Goal: Information Seeking & Learning: Get advice/opinions

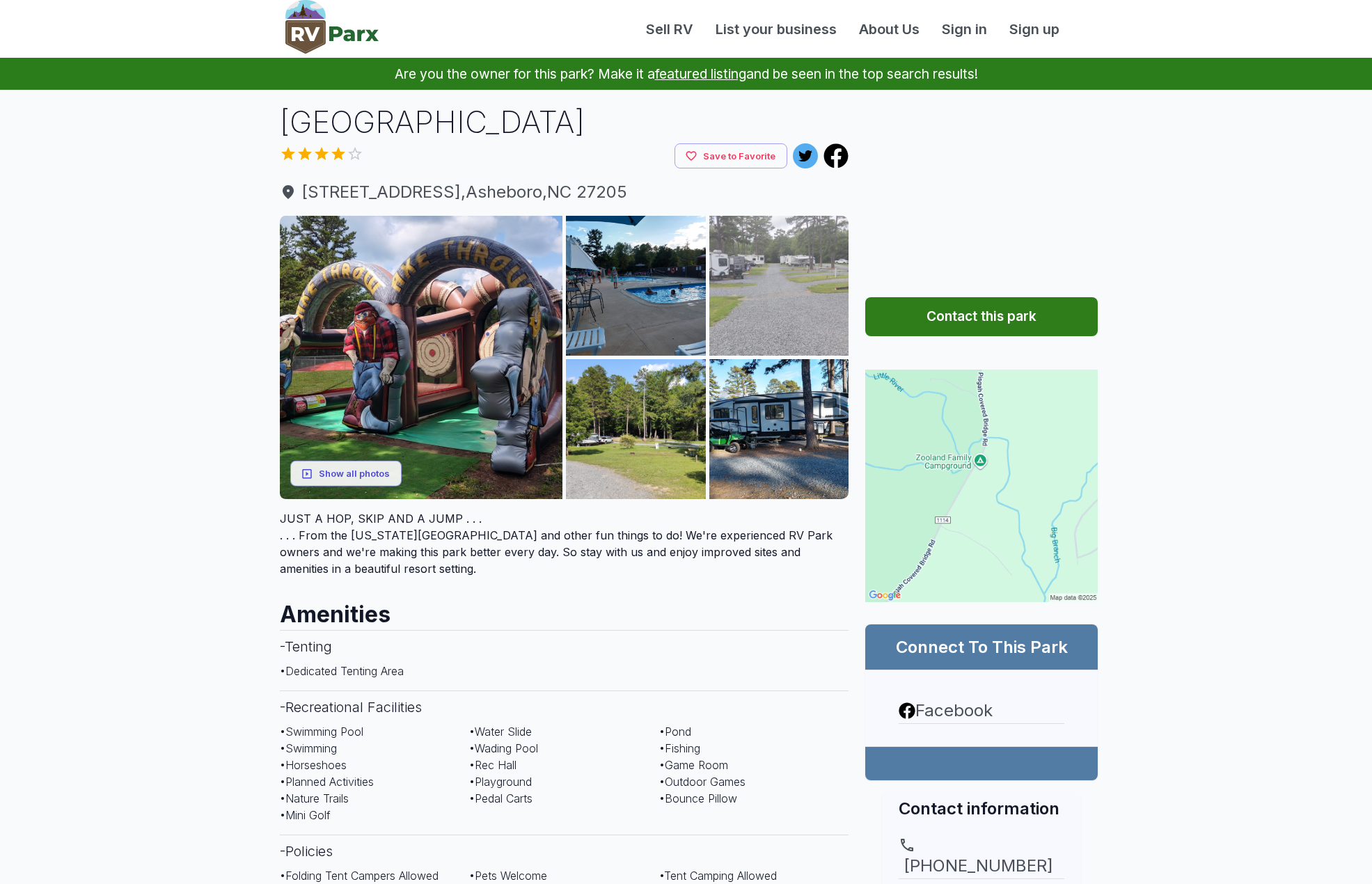
click at [768, 294] on img at bounding box center [779, 286] width 140 height 140
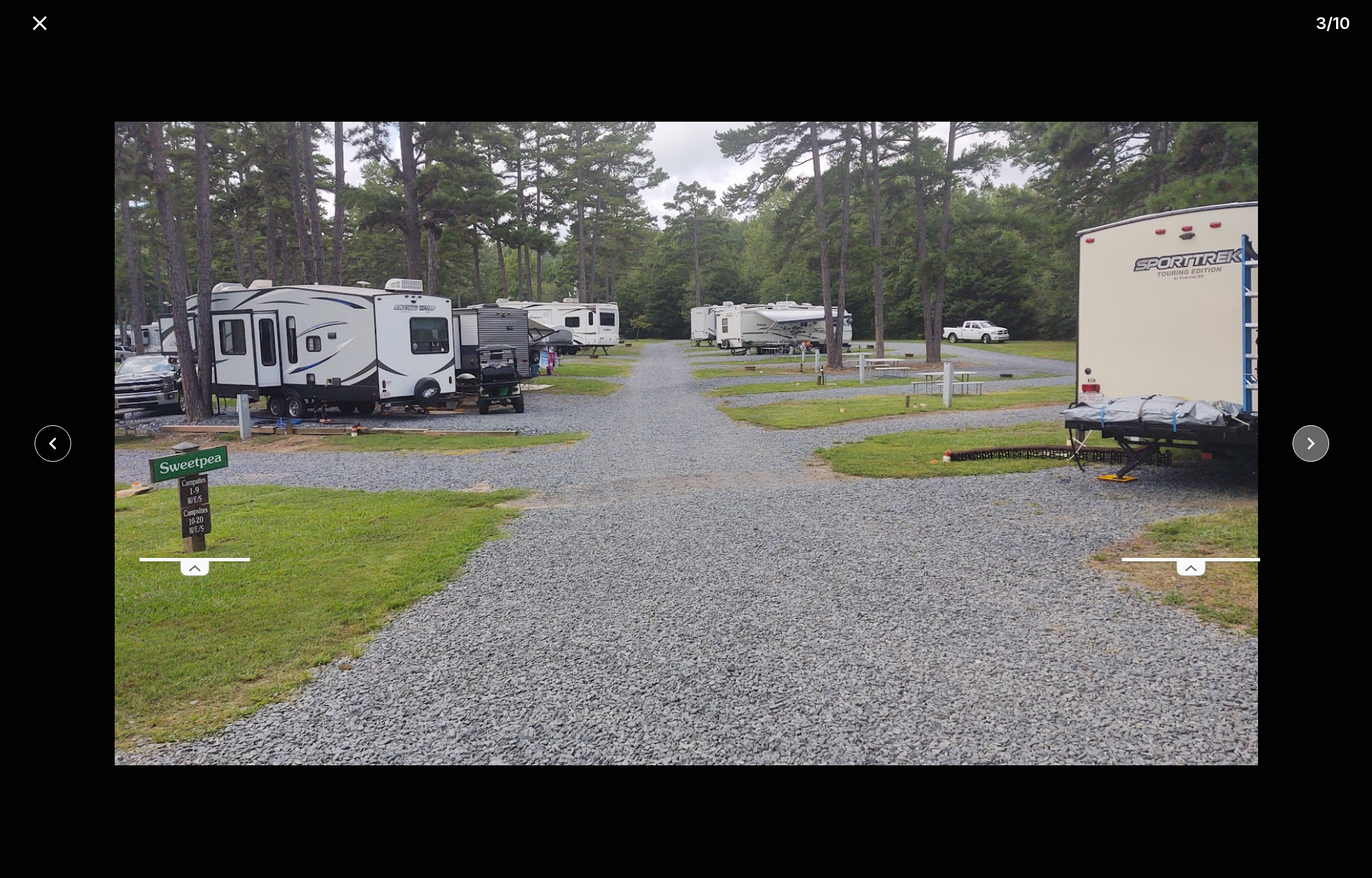
click at [1313, 448] on icon "close" at bounding box center [1311, 443] width 24 height 24
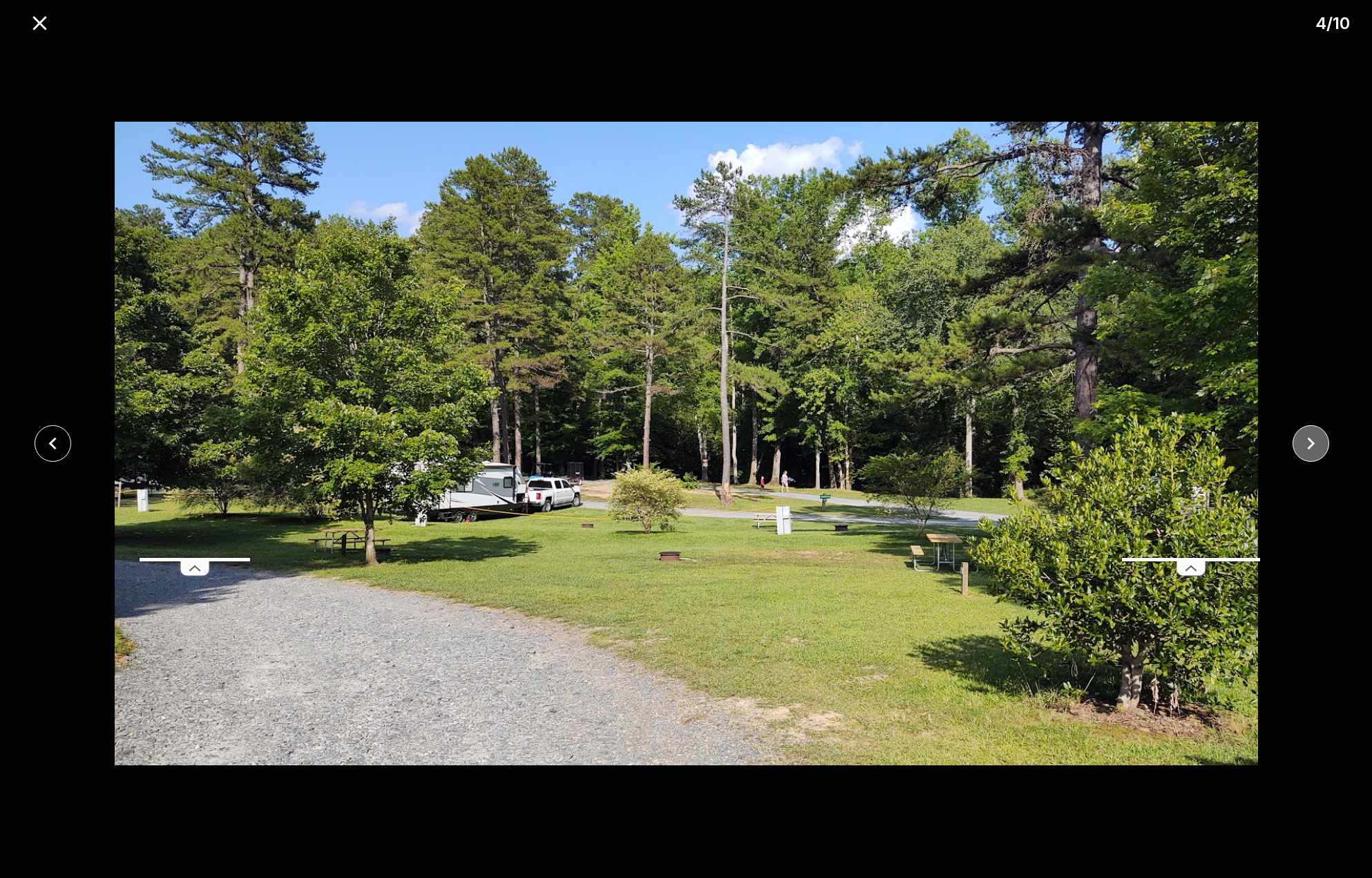
click at [1313, 448] on icon "close" at bounding box center [1311, 443] width 24 height 24
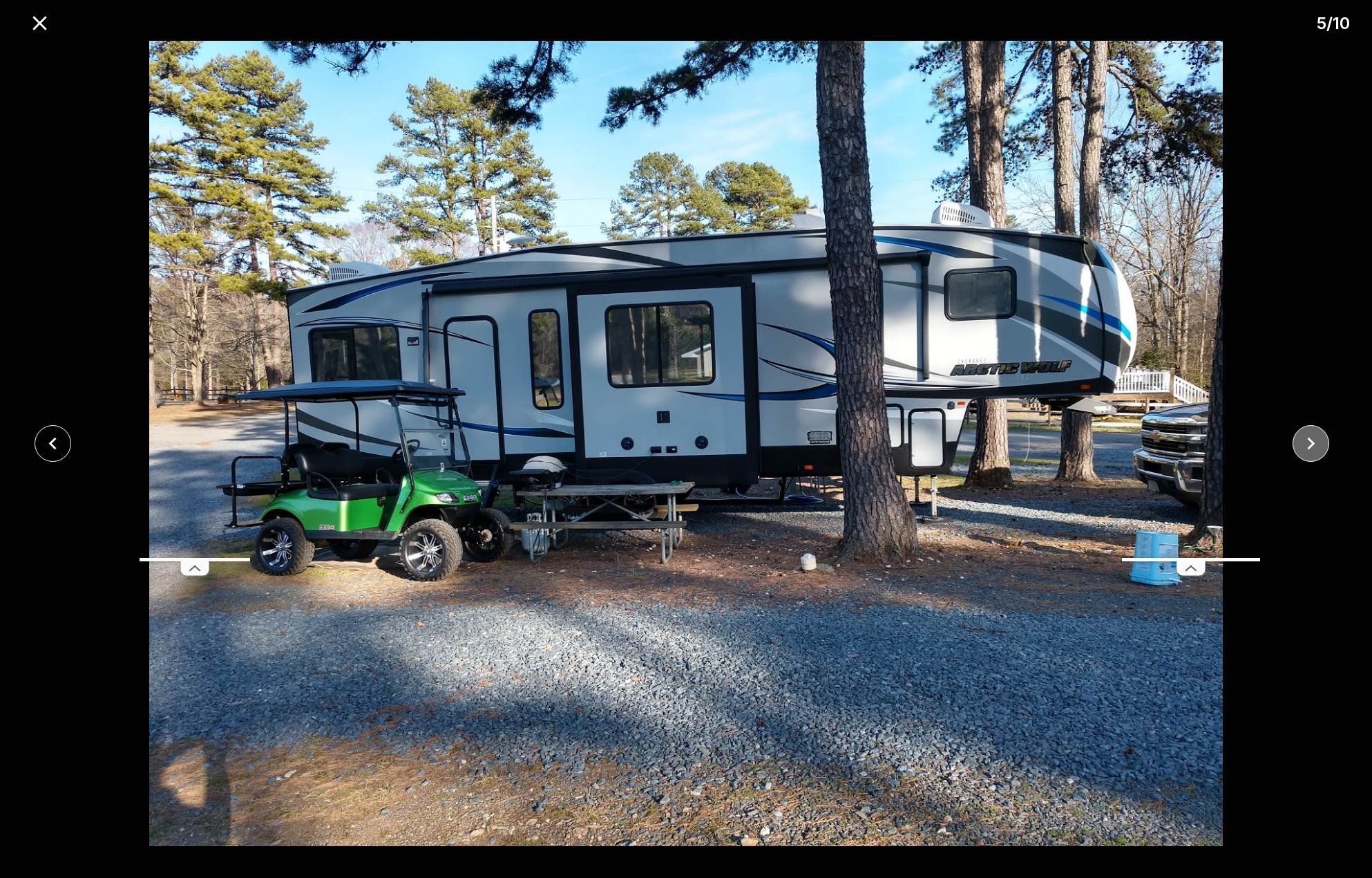
click at [1313, 448] on icon "close" at bounding box center [1311, 443] width 24 height 24
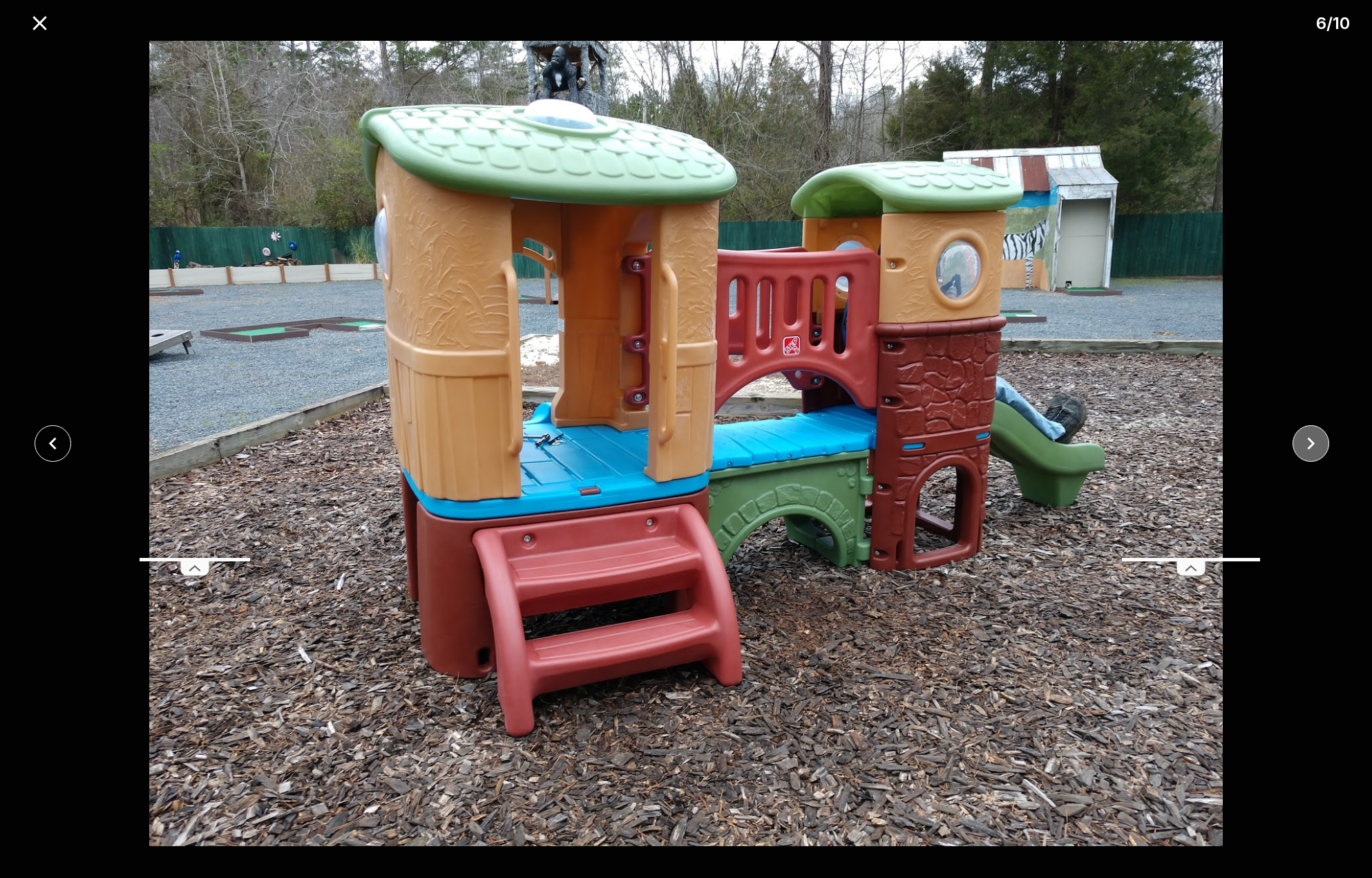
click at [1313, 448] on icon "close" at bounding box center [1311, 443] width 24 height 24
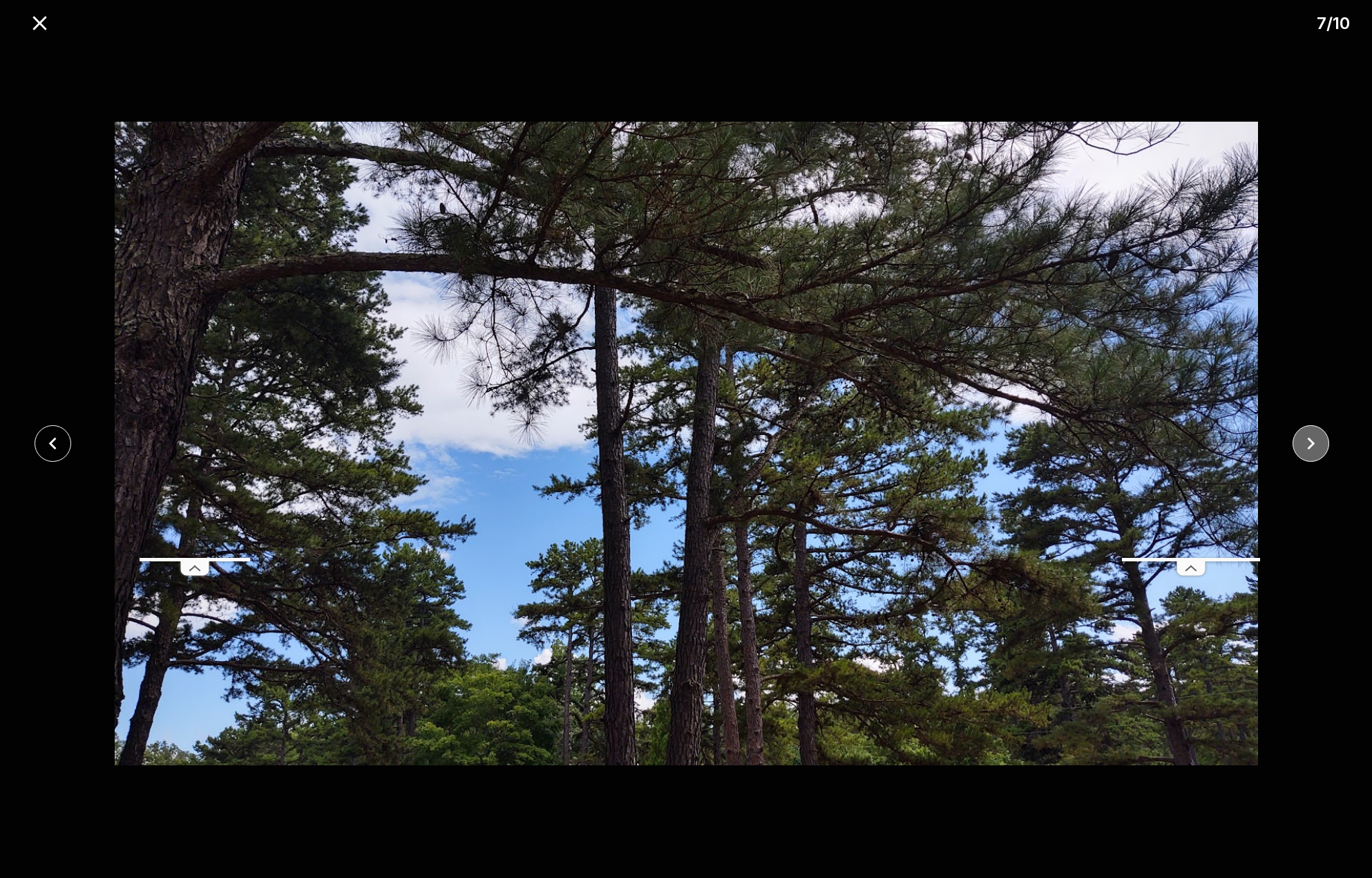
click at [1313, 448] on icon "close" at bounding box center [1311, 443] width 24 height 24
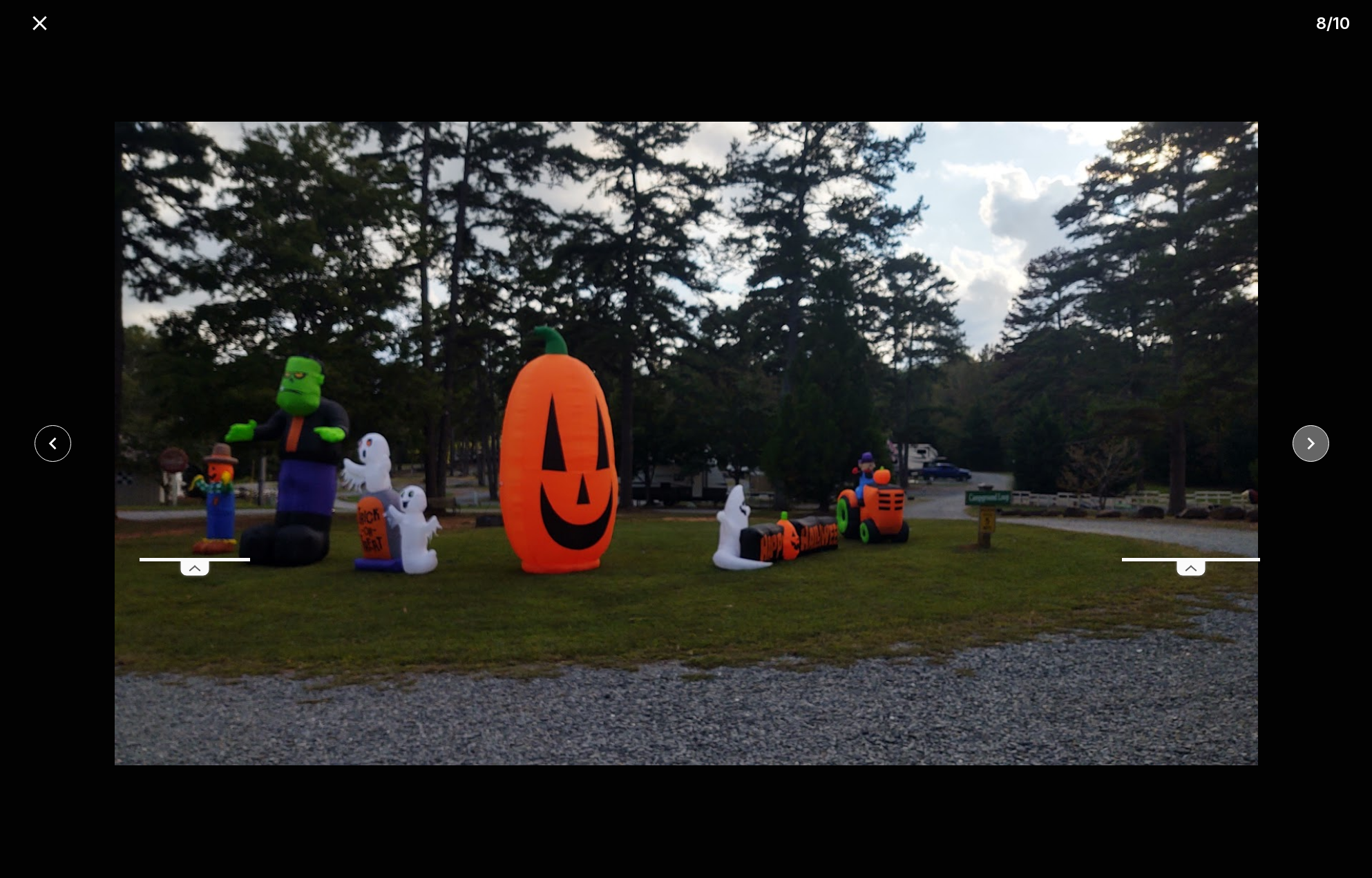
click at [1313, 448] on icon "close" at bounding box center [1311, 443] width 24 height 24
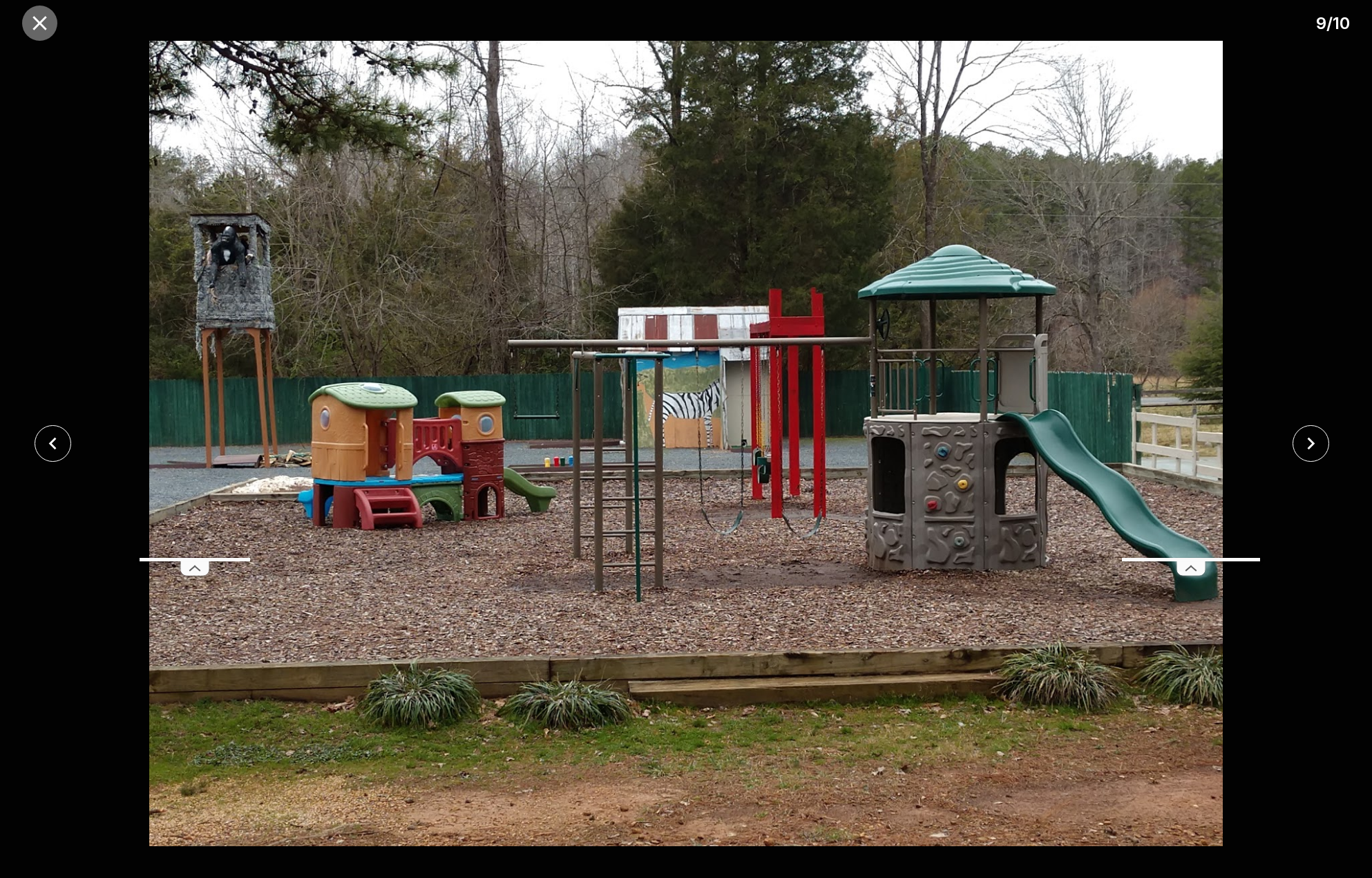
click at [46, 27] on icon "close" at bounding box center [40, 23] width 24 height 24
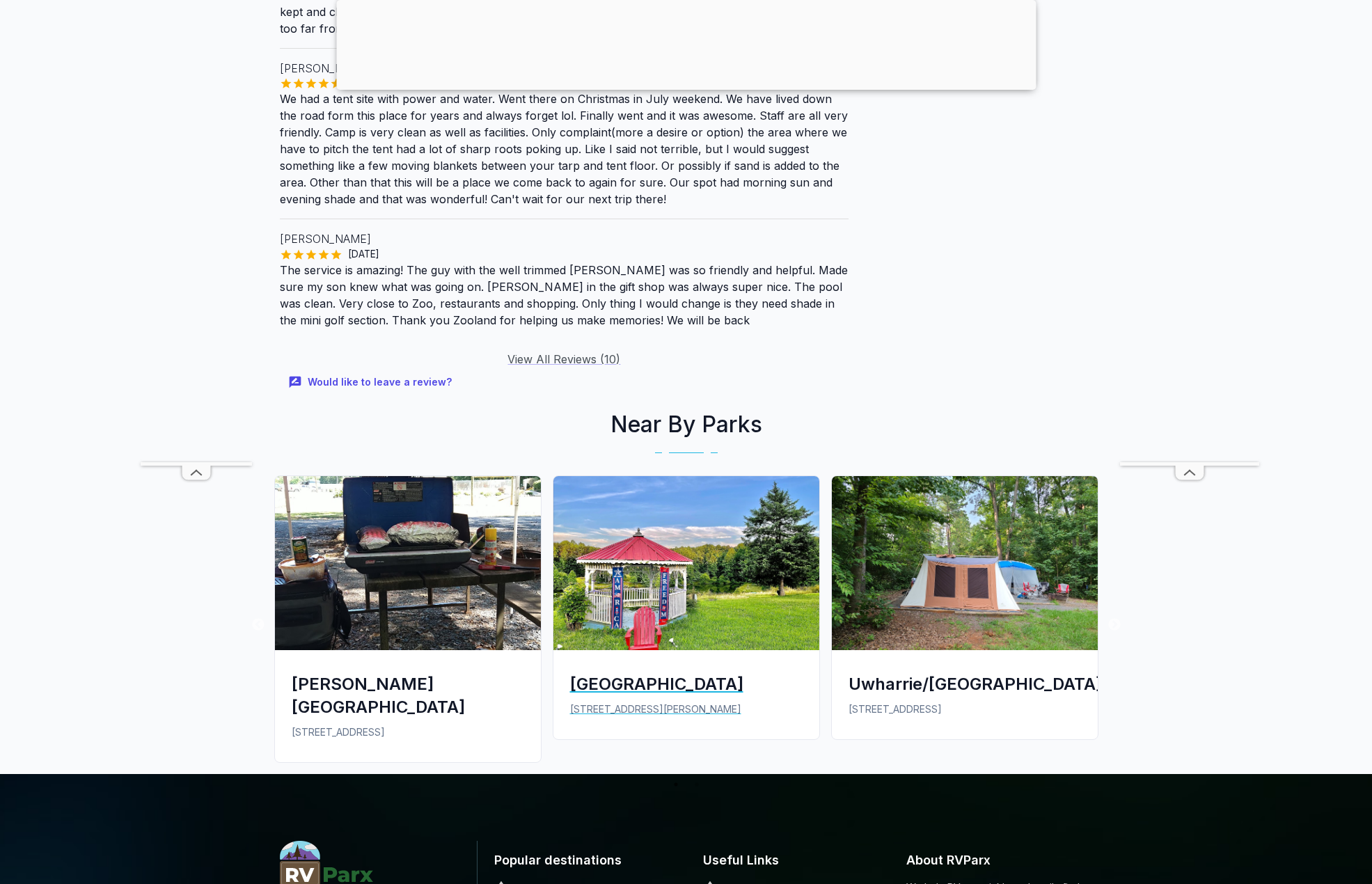
scroll to position [2157, 0]
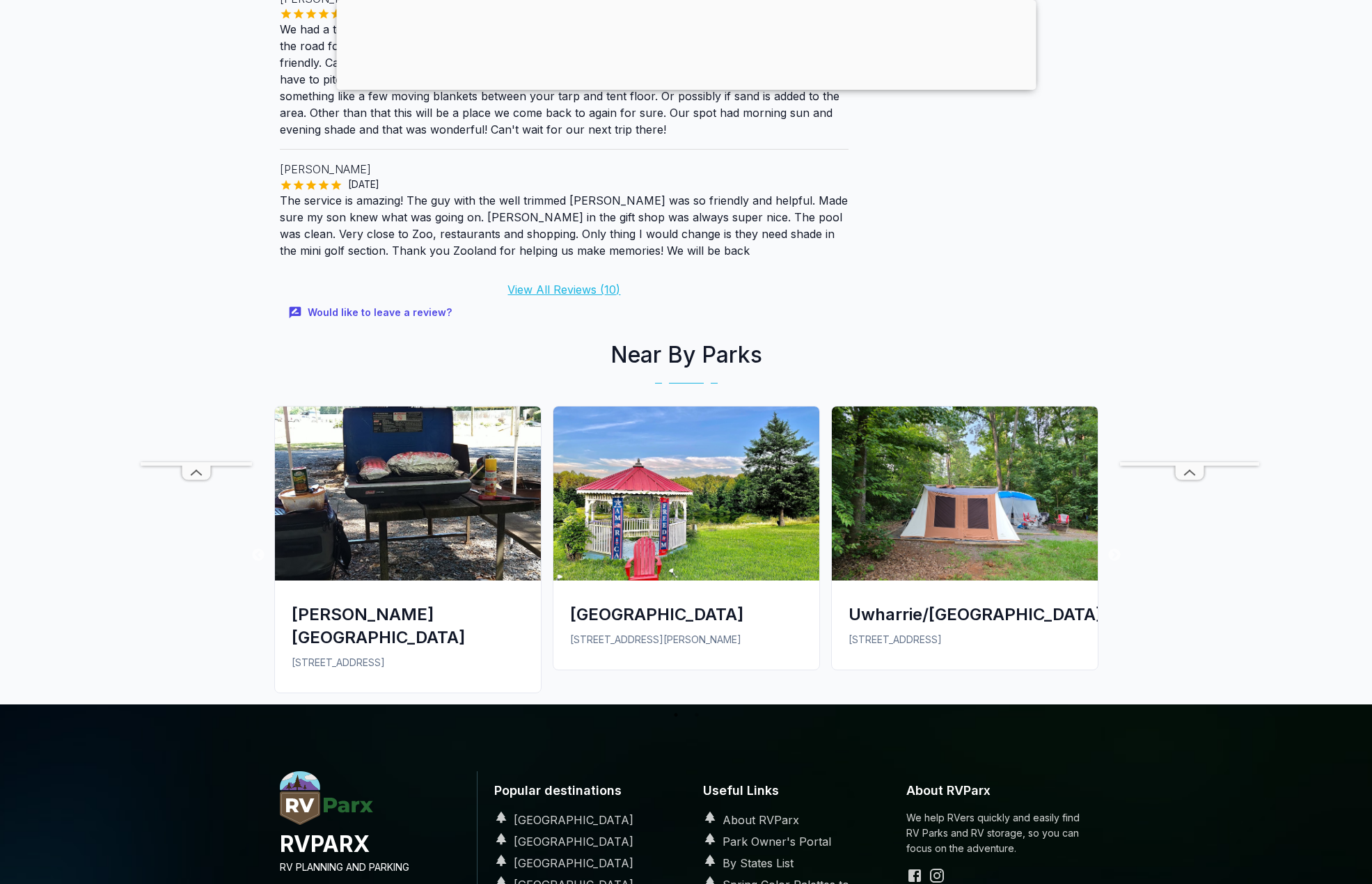
click at [557, 283] on link "View All Reviews ( 10 )" at bounding box center [563, 290] width 112 height 14
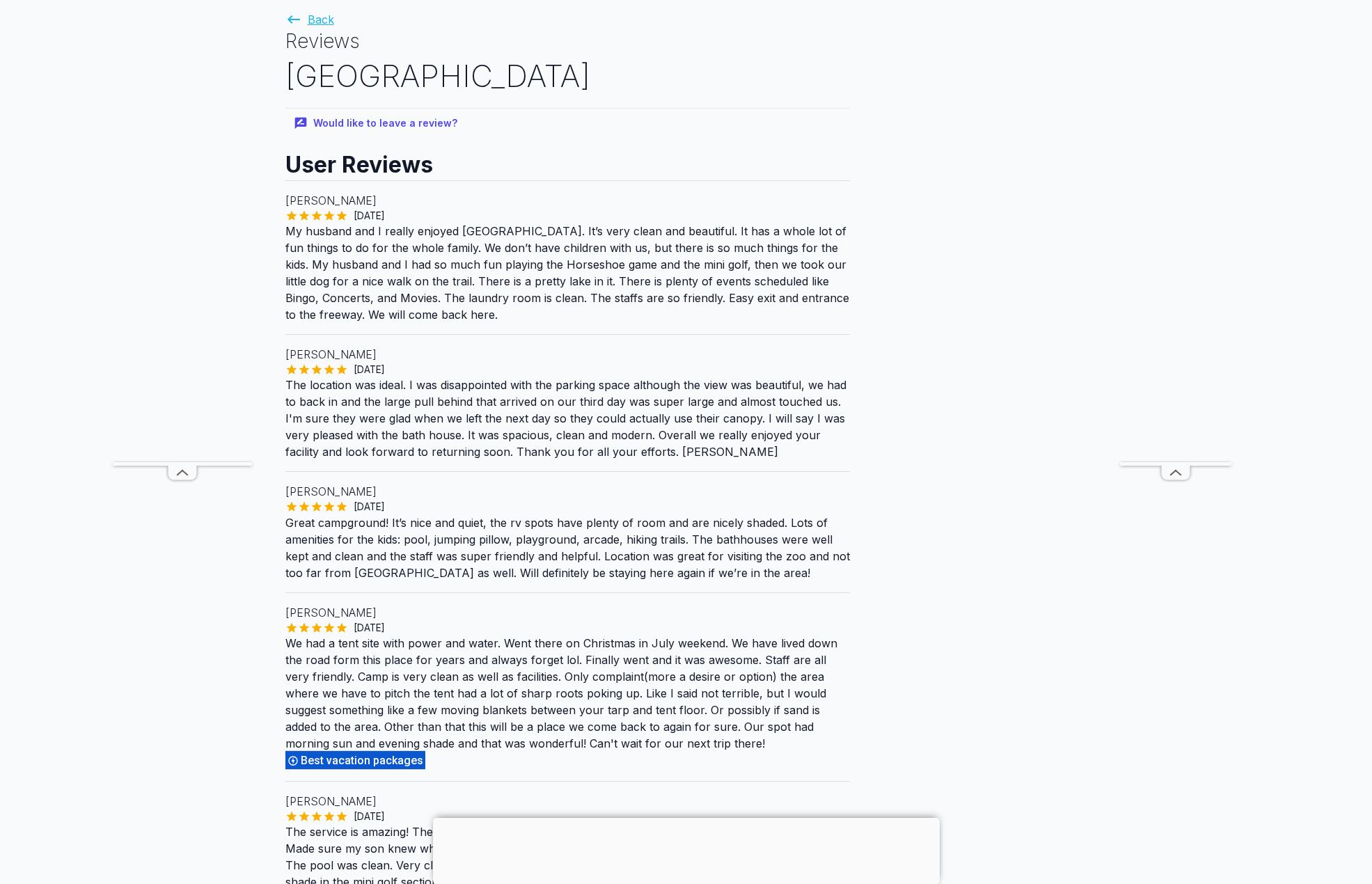
click at [308, 17] on link "Back" at bounding box center [309, 19] width 49 height 14
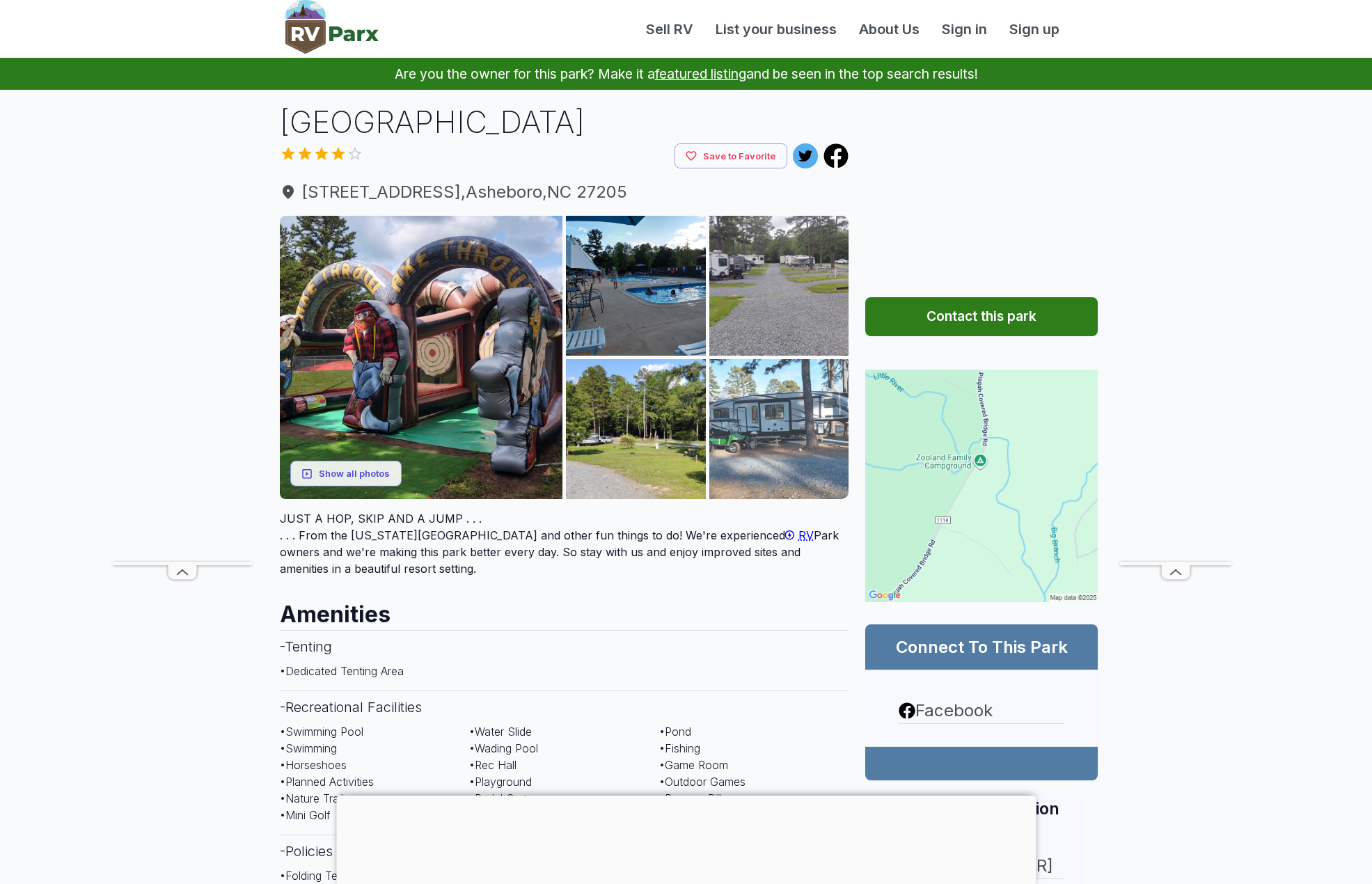
click at [759, 401] on img at bounding box center [779, 429] width 140 height 140
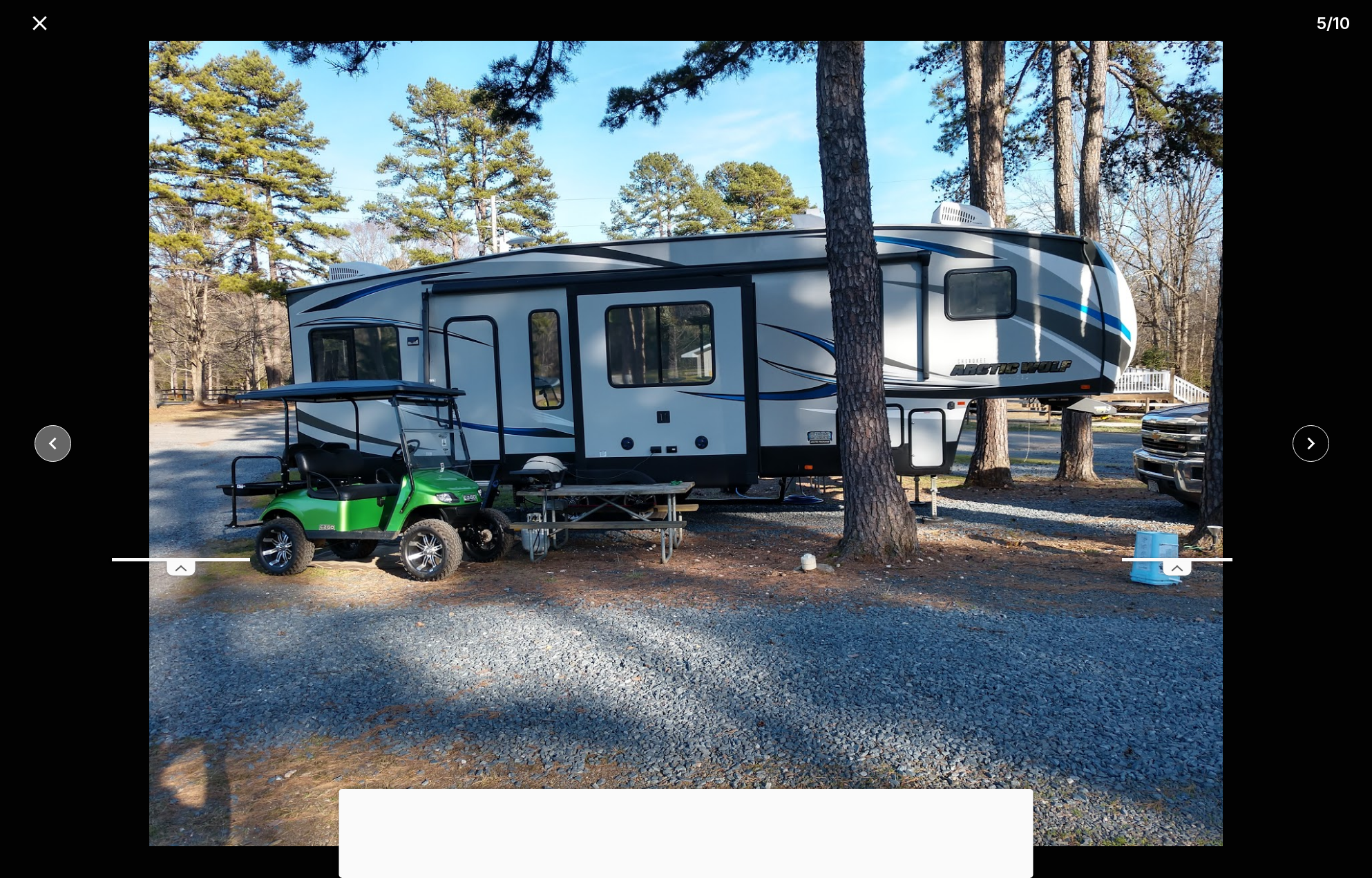
click at [54, 432] on icon "close" at bounding box center [53, 443] width 24 height 24
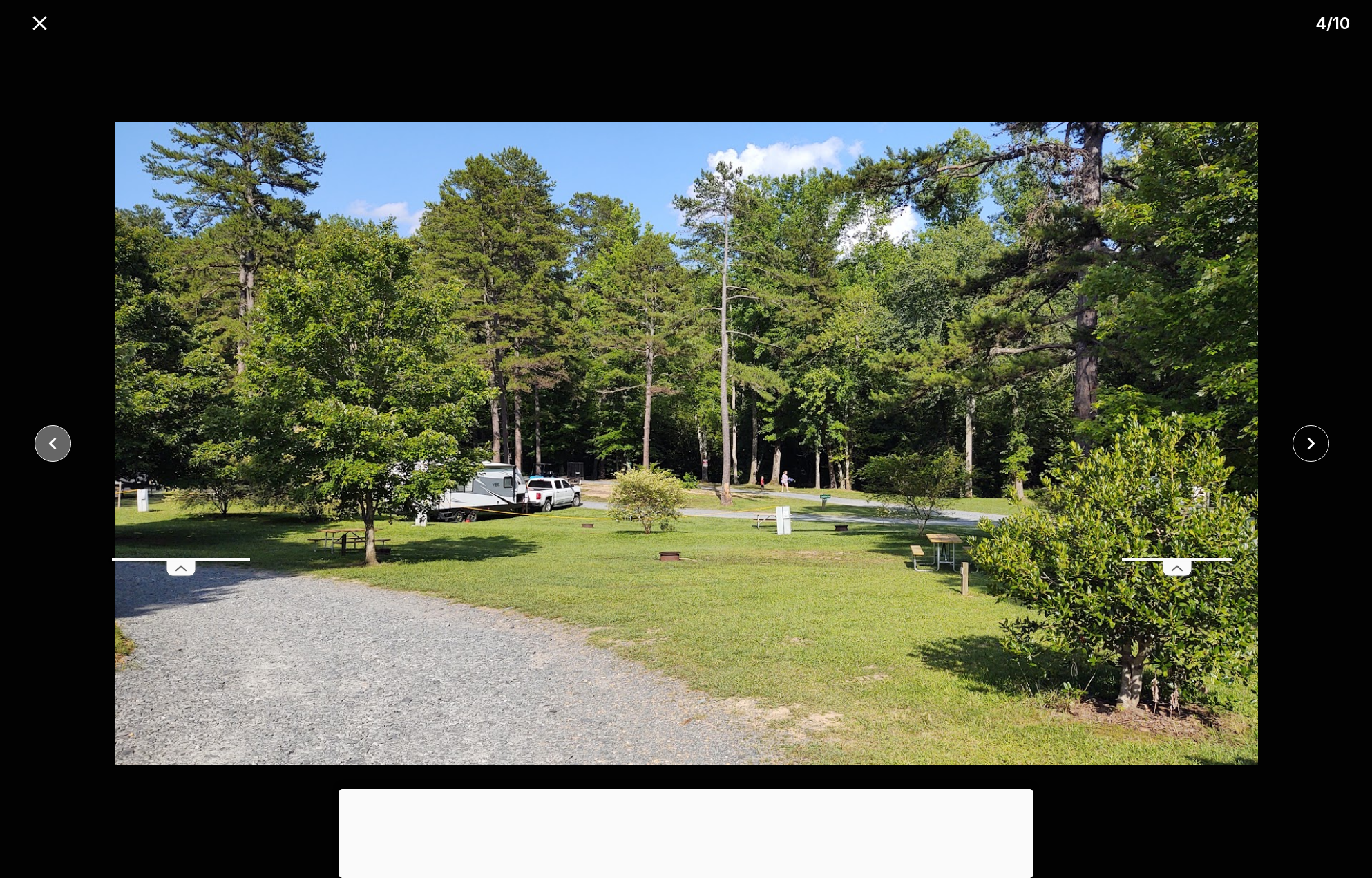
click at [53, 446] on icon "close" at bounding box center [53, 444] width 8 height 12
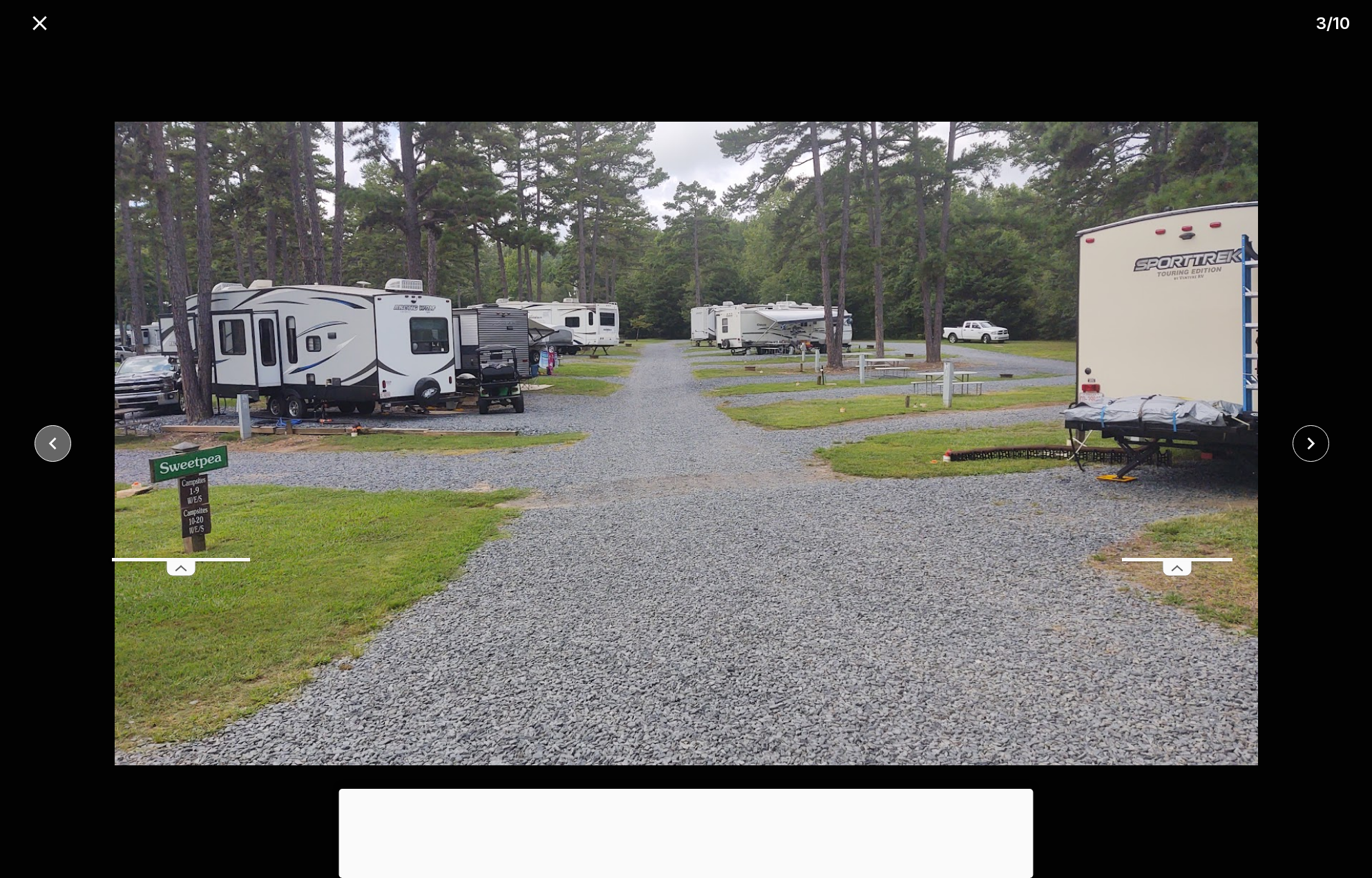
click at [53, 446] on icon "close" at bounding box center [53, 444] width 8 height 12
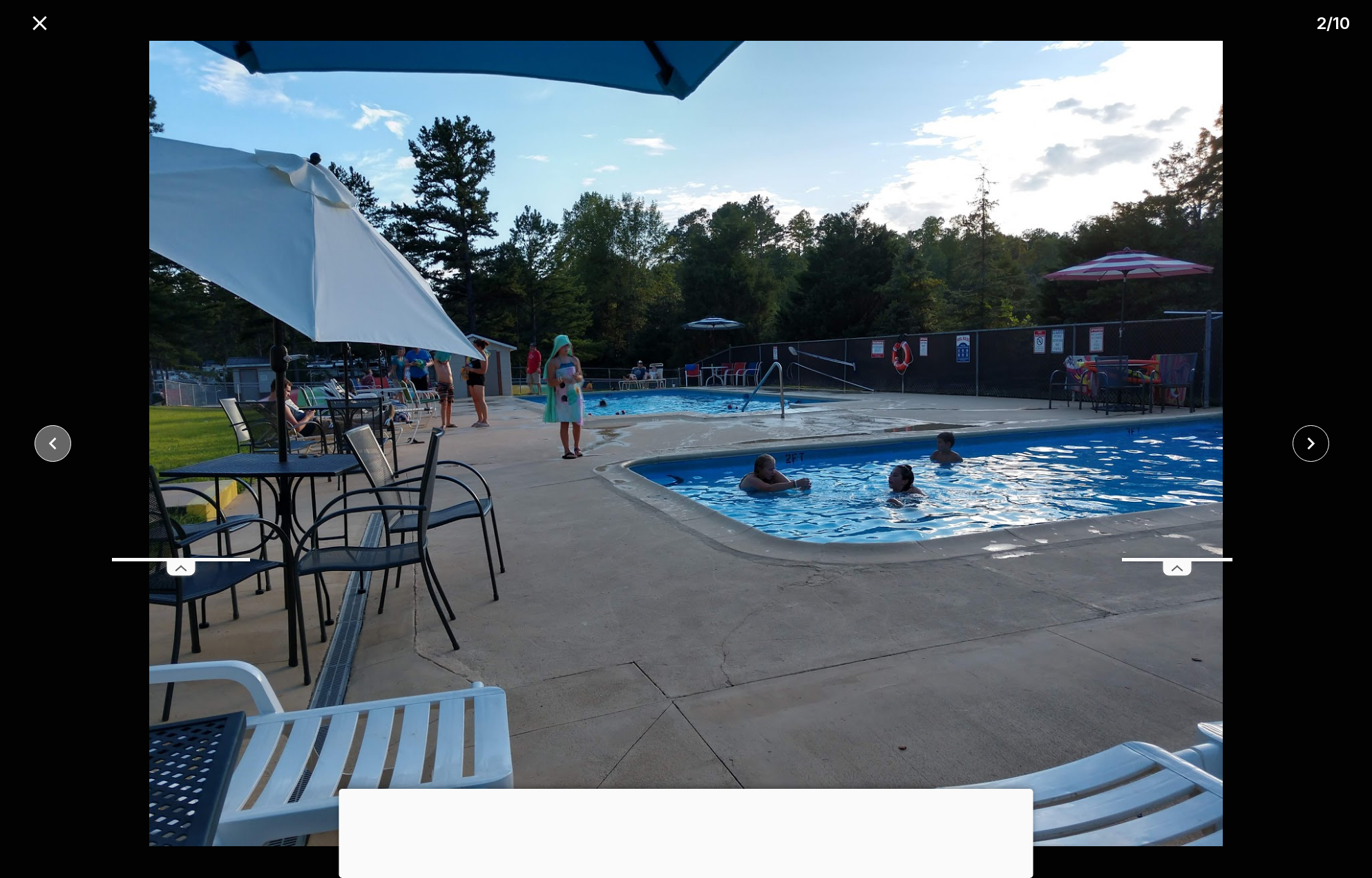
click at [53, 446] on icon "close" at bounding box center [53, 444] width 8 height 12
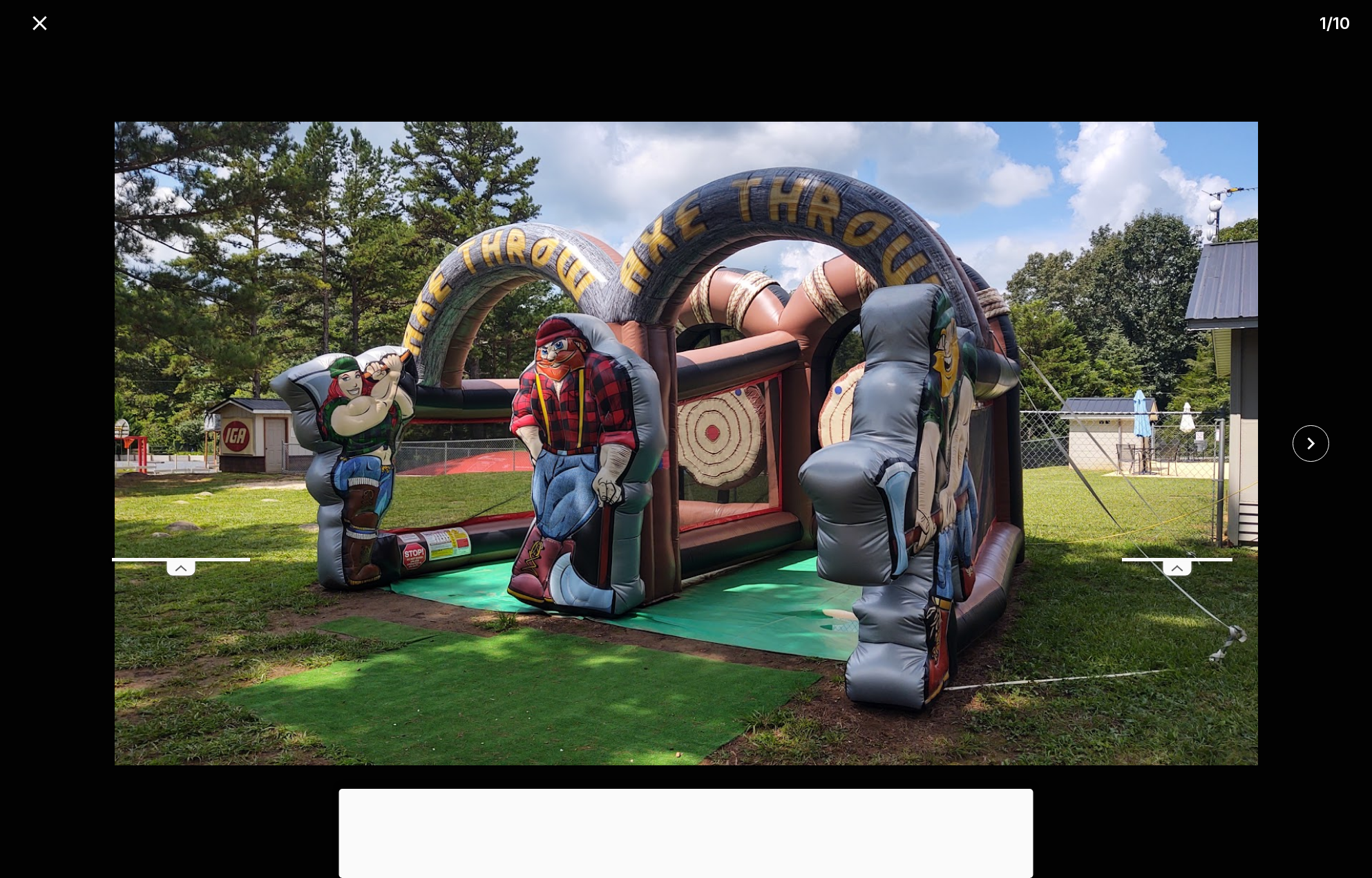
click at [35, 21] on icon "close" at bounding box center [40, 23] width 24 height 24
